Goal: Check status: Check status

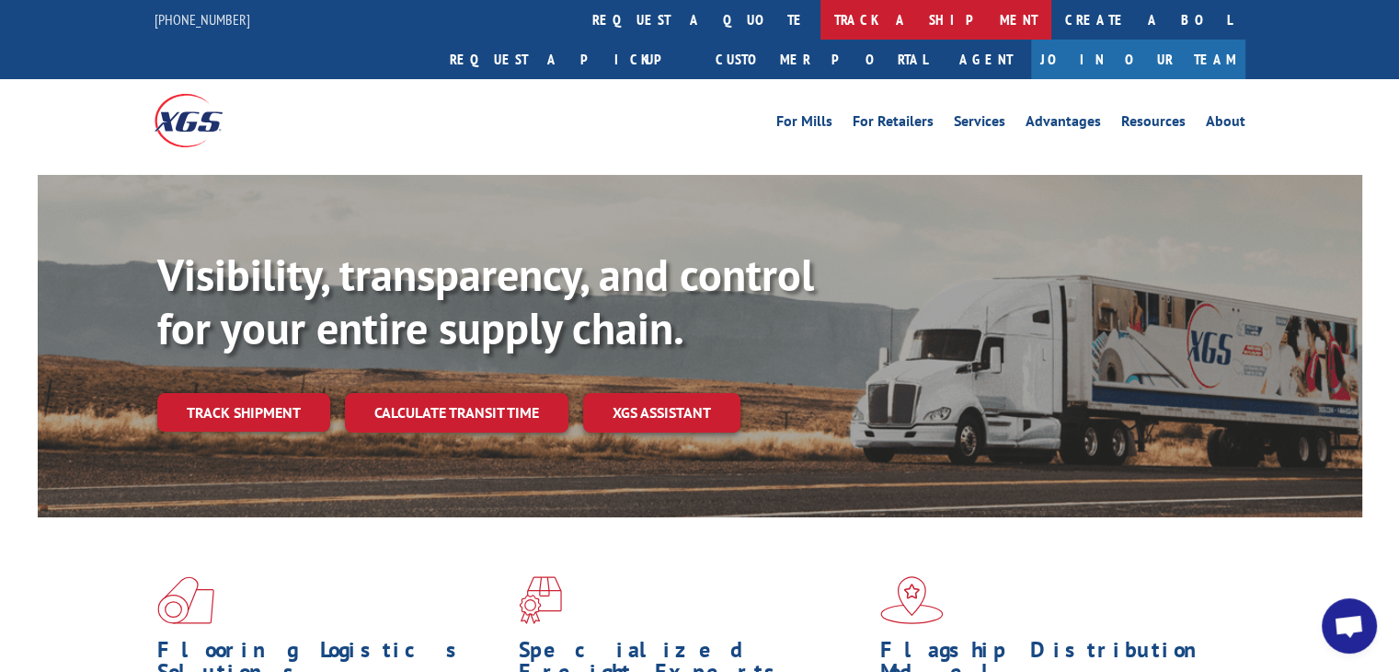
click at [821, 19] on link "track a shipment" at bounding box center [936, 20] width 231 height 40
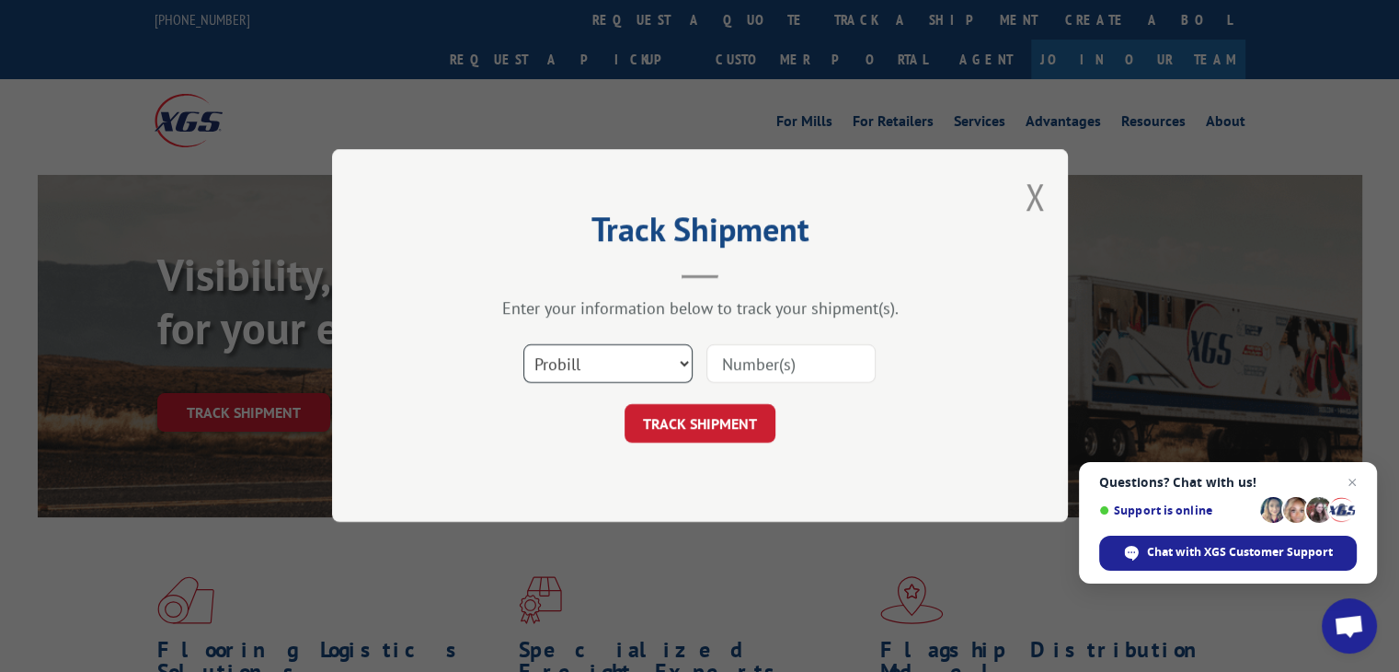
click at [570, 357] on select "Select category... Probill BOL PO" at bounding box center [607, 364] width 169 height 39
click at [755, 361] on input at bounding box center [790, 364] width 169 height 39
type input "17612677"
click at [717, 421] on button "TRACK SHIPMENT" at bounding box center [700, 424] width 151 height 39
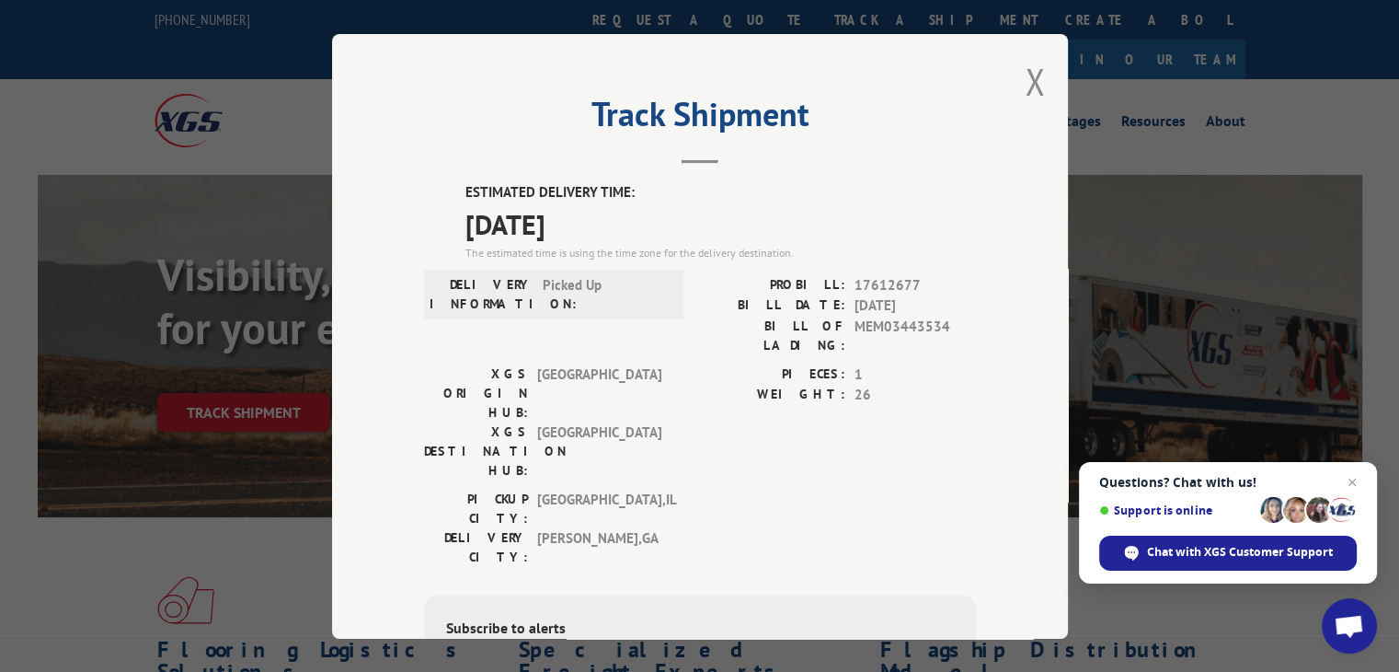
click at [1048, 449] on div "Track Shipment ESTIMATED DELIVERY TIME: [DATE] The estimated time is using the …" at bounding box center [700, 336] width 736 height 604
click at [1026, 73] on button "Close modal" at bounding box center [1035, 81] width 20 height 49
